Goal: Task Accomplishment & Management: Manage account settings

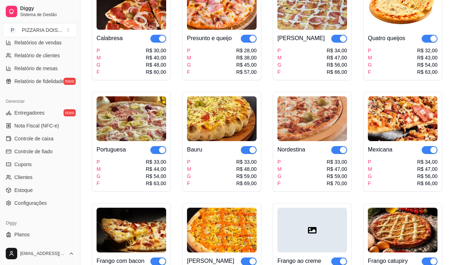
scroll to position [272, 0]
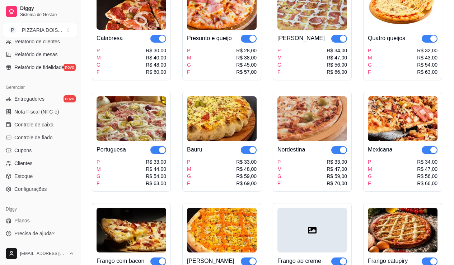
click at [44, 32] on span "Relatórios de vendas" at bounding box center [37, 28] width 47 height 7
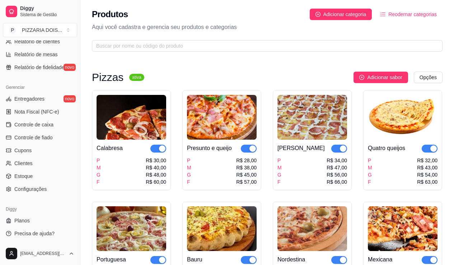
select select "ALL"
select select "0"
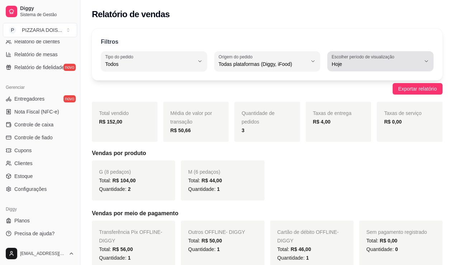
click at [398, 68] on span "Hoje" at bounding box center [375, 64] width 89 height 7
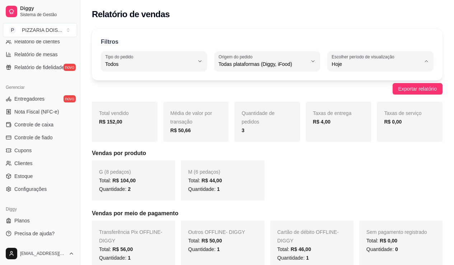
click at [380, 126] on span "7 dias" at bounding box center [377, 122] width 73 height 7
type input "7"
select select "7"
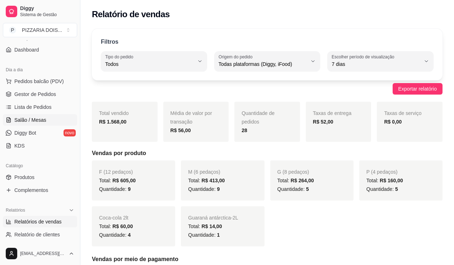
scroll to position [129, 0]
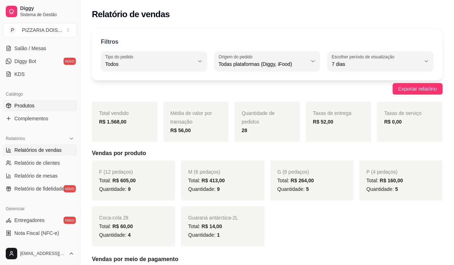
click at [34, 109] on span "Produtos" at bounding box center [24, 105] width 20 height 7
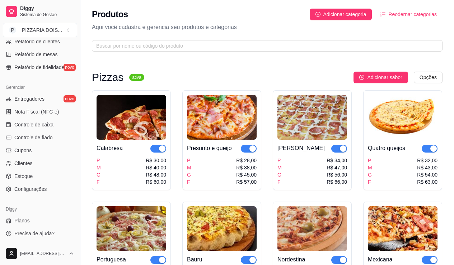
scroll to position [379, 0]
click at [44, 186] on span "Configurações" at bounding box center [30, 189] width 32 height 7
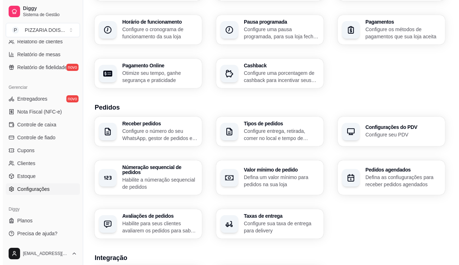
scroll to position [108, 0]
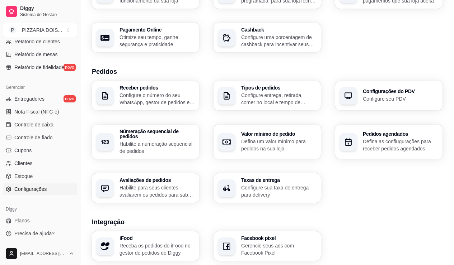
click at [283, 106] on p "Configure entrega, retirada, comer no local e tempo de entrega e de retirada" at bounding box center [278, 99] width 75 height 14
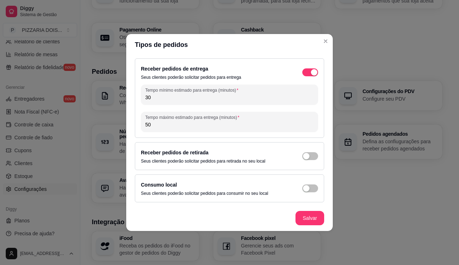
scroll to position [0, 0]
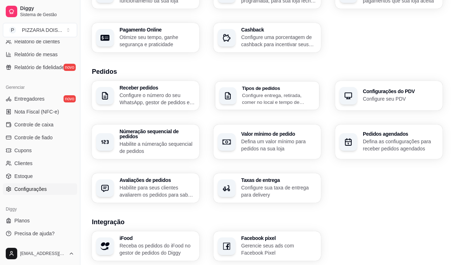
click at [289, 106] on p "Configure entrega, retirada, comer no local e tempo de entrega e de retirada" at bounding box center [278, 99] width 73 height 14
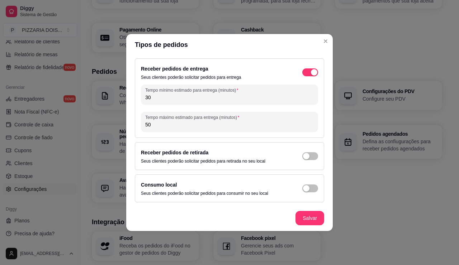
scroll to position [34, 0]
click at [318, 76] on span "button" at bounding box center [310, 72] width 16 height 8
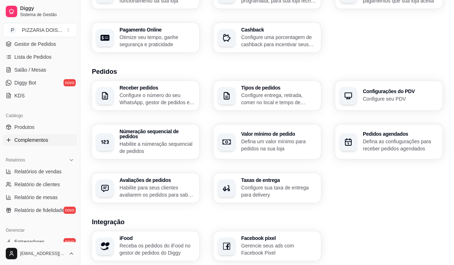
scroll to position [143, 0]
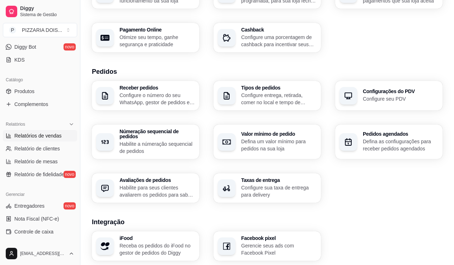
click at [43, 139] on span "Relatórios de vendas" at bounding box center [37, 135] width 47 height 7
select select "ALL"
select select "0"
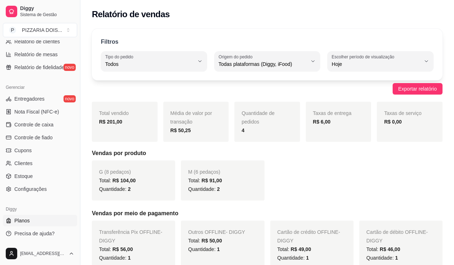
scroll to position [379, 0]
click at [31, 186] on span "Configurações" at bounding box center [30, 189] width 32 height 7
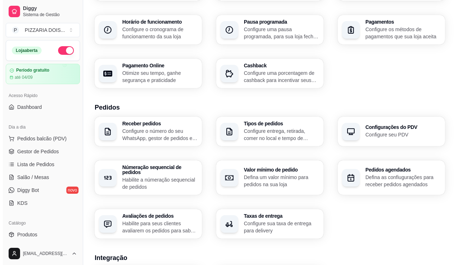
scroll to position [108, 0]
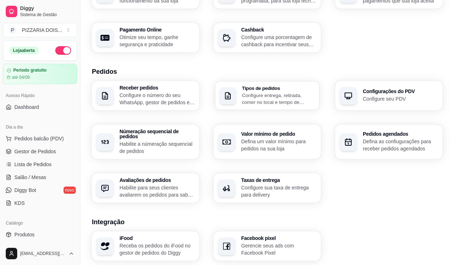
click at [265, 106] on p "Configure entrega, retirada, comer no local e tempo de entrega e de retirada" at bounding box center [278, 99] width 73 height 14
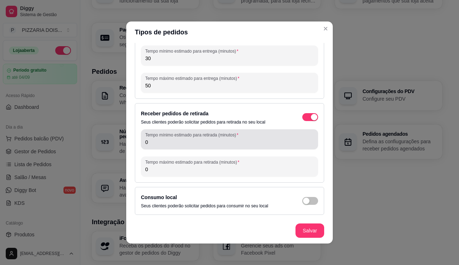
scroll to position [99, 0]
click at [161, 139] on input "0" at bounding box center [229, 142] width 169 height 7
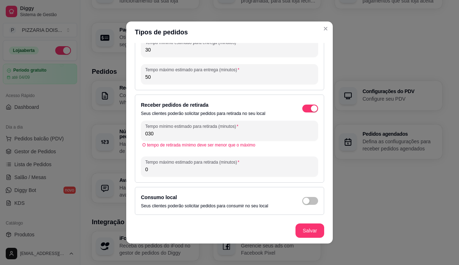
scroll to position [63, 0]
type input "0"
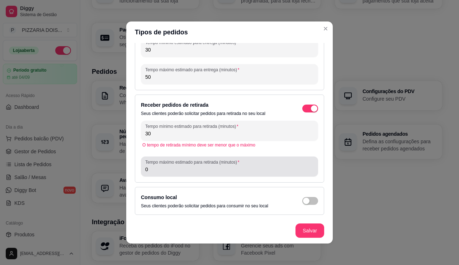
type input "30"
click at [174, 173] on input "0" at bounding box center [229, 169] width 169 height 7
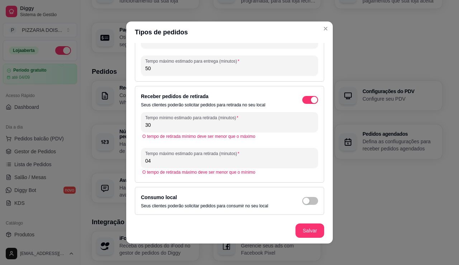
type input "0"
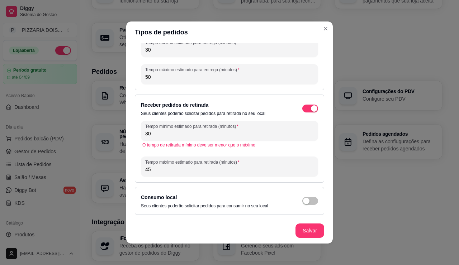
scroll to position [0, 0]
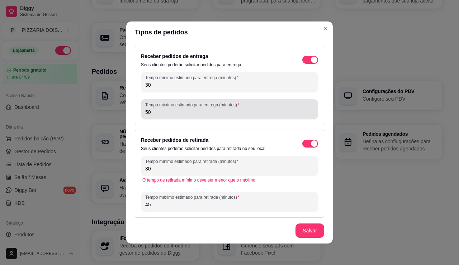
type input "45"
click at [160, 116] on input "50" at bounding box center [229, 112] width 169 height 7
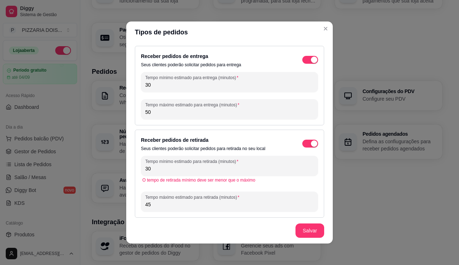
type input "5"
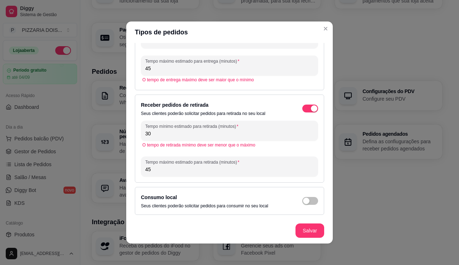
scroll to position [120, 0]
type input "45"
click at [319, 232] on footer "Salvar" at bounding box center [229, 231] width 207 height 26
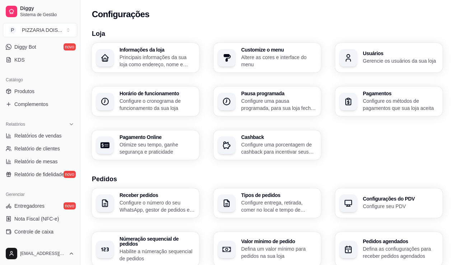
scroll to position [179, 0]
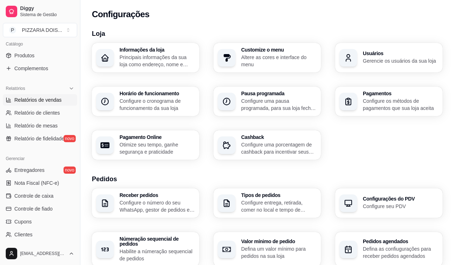
click at [56, 106] on link "Relatórios de vendas" at bounding box center [40, 99] width 74 height 11
select select "ALL"
select select "0"
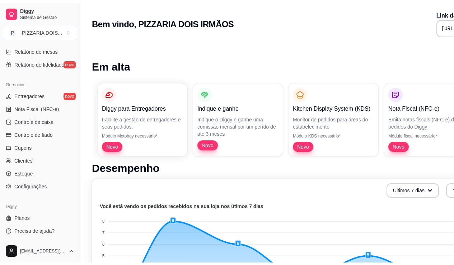
scroll to position [379, 0]
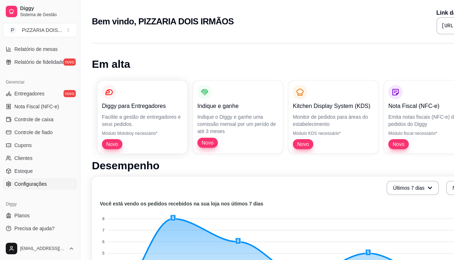
click at [47, 180] on span "Configurações" at bounding box center [30, 183] width 32 height 7
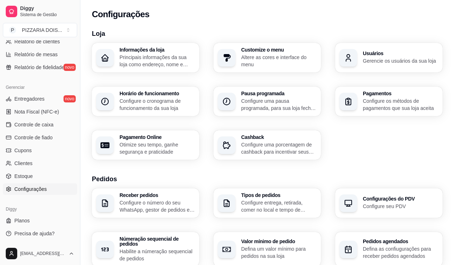
click at [148, 68] on p "Principais informações da sua loja como endereço, nome e mais" at bounding box center [156, 61] width 75 height 14
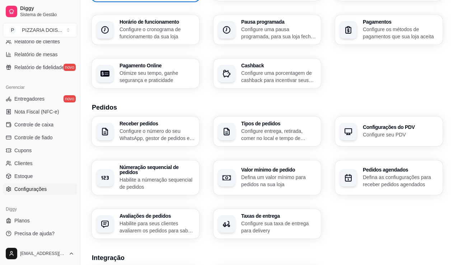
click at [36, 204] on div "Diggy" at bounding box center [40, 209] width 74 height 11
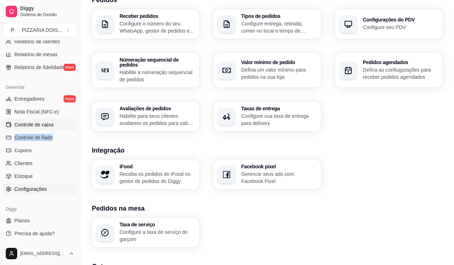
drag, startPoint x: 80, startPoint y: 113, endPoint x: 82, endPoint y: 90, distance: 22.7
click at [77, 93] on ul "Entregadores novo Nota Fiscal (NFC-e) Controle de caixa Controle de fiado Cupon…" at bounding box center [40, 144] width 74 height 102
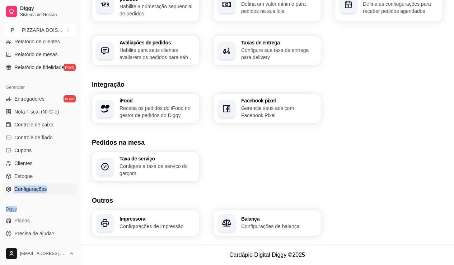
drag, startPoint x: 94, startPoint y: 185, endPoint x: 95, endPoint y: 161, distance: 24.4
click at [80, 161] on div "Loja aberta Período gratuito até 04/09 Acesso Rápido Dashboard Dia a dia Pedido…" at bounding box center [40, 141] width 80 height 202
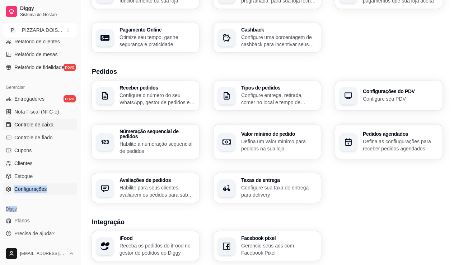
scroll to position [36, 0]
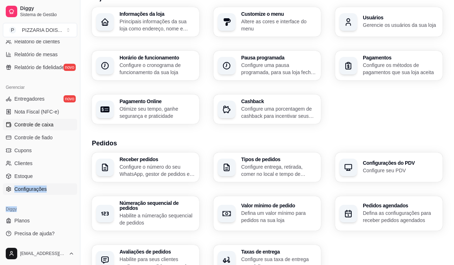
click at [77, 119] on link "Controle de caixa" at bounding box center [40, 124] width 74 height 11
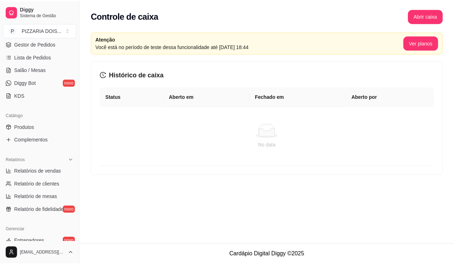
scroll to position [143, 0]
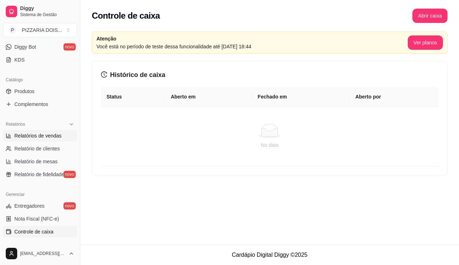
click at [46, 139] on span "Relatórios de vendas" at bounding box center [37, 135] width 47 height 7
select select "ALL"
select select "0"
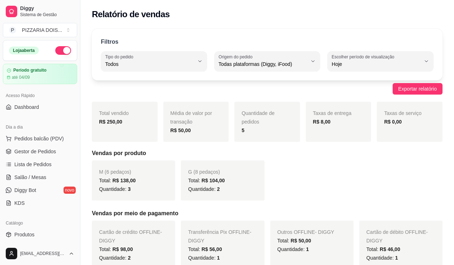
click at [71, 55] on button "button" at bounding box center [63, 50] width 16 height 9
